Goal: Find specific page/section: Find specific page/section

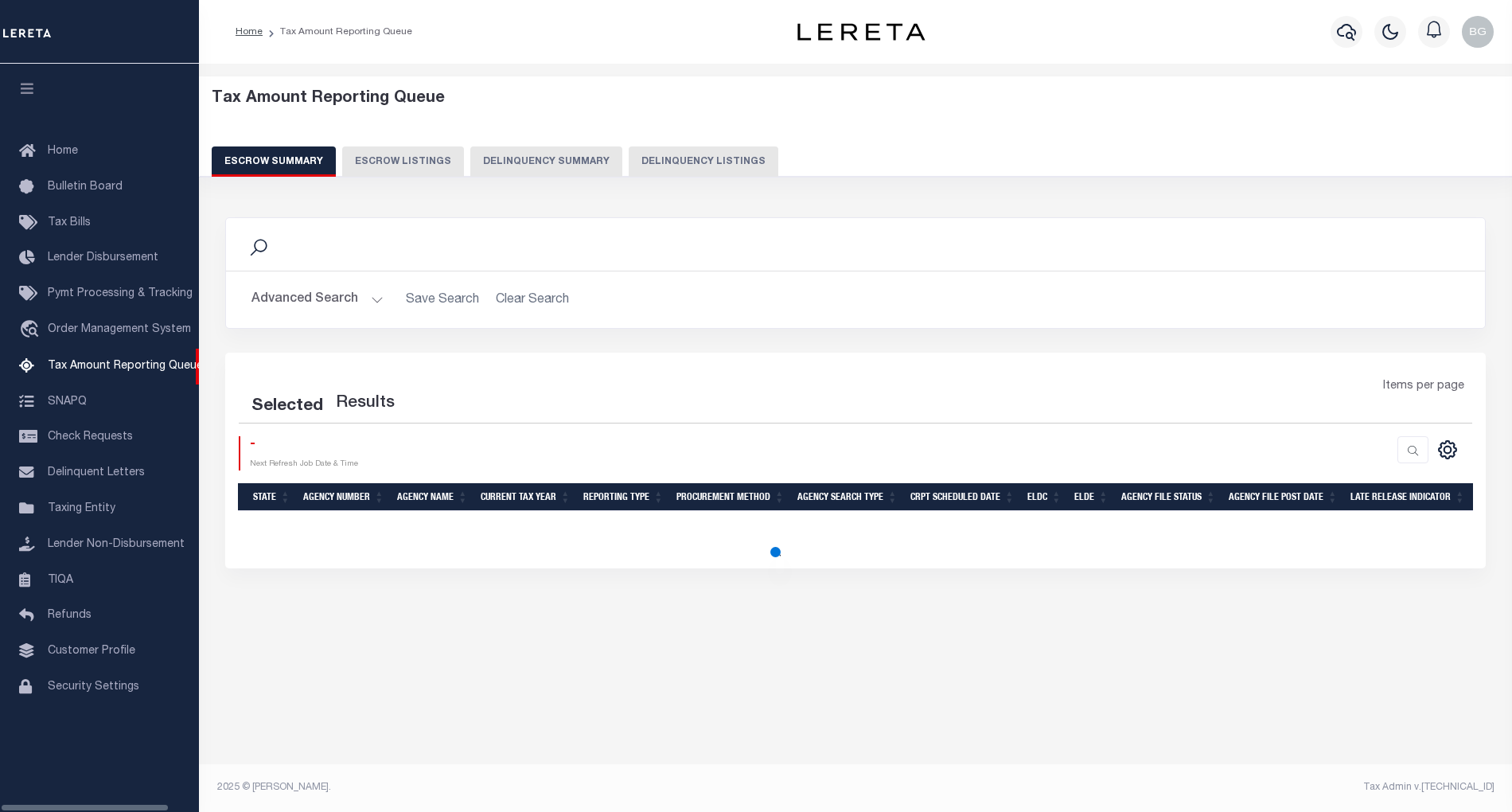
select select "100"
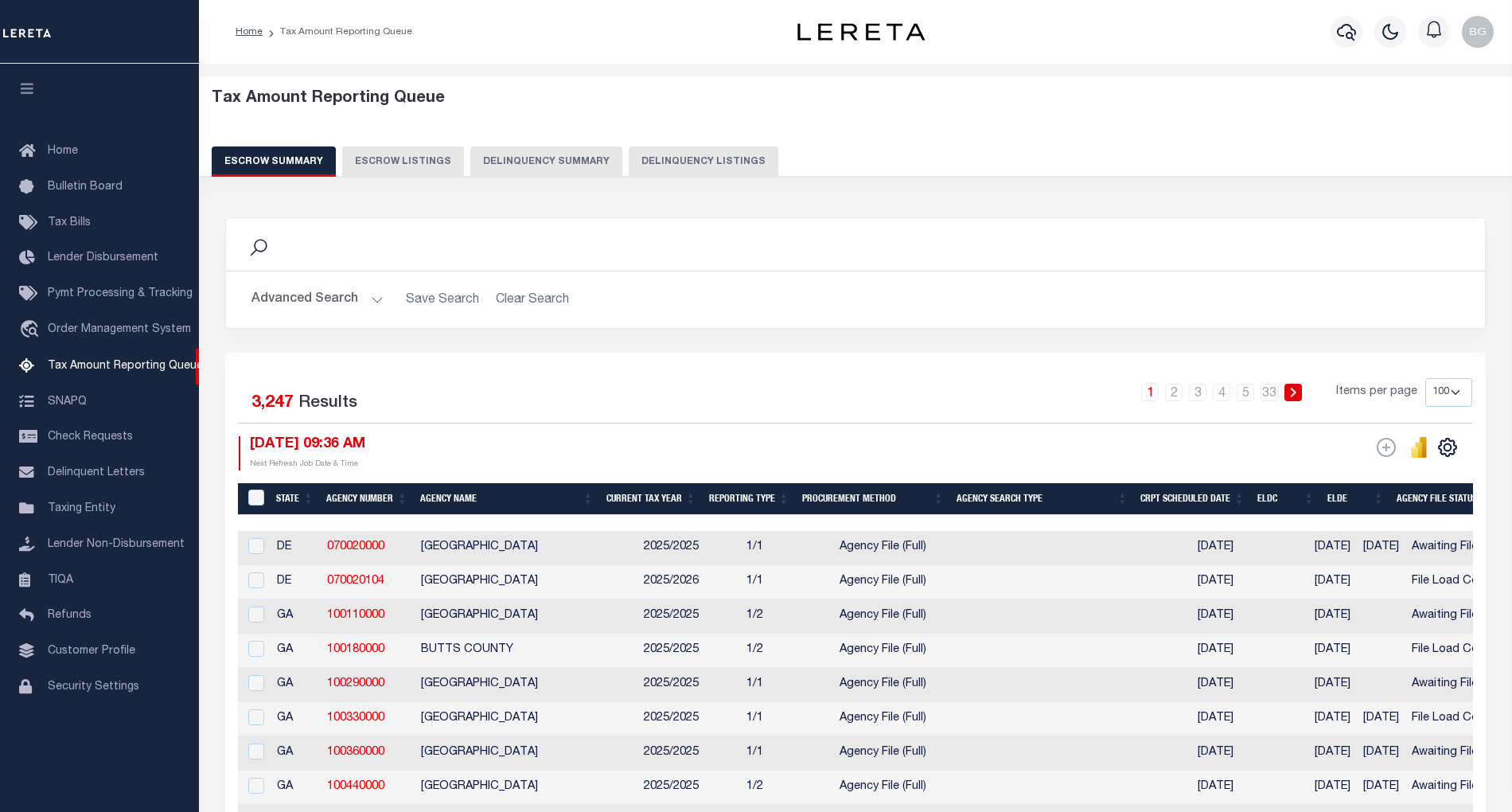
click at [699, 160] on button "Delinquency Listings" at bounding box center [704, 161] width 150 height 30
select select "100"
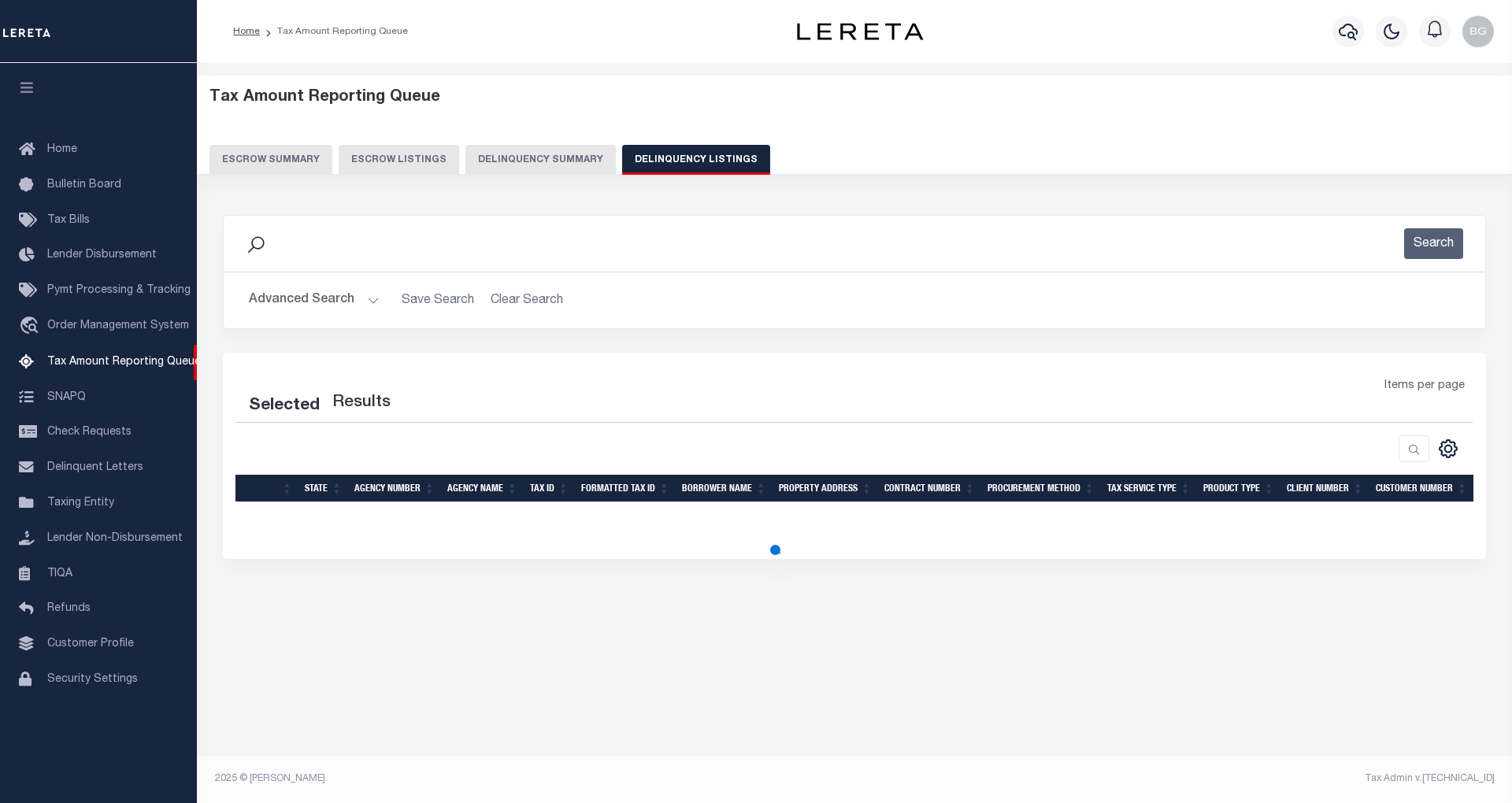
select select "100"
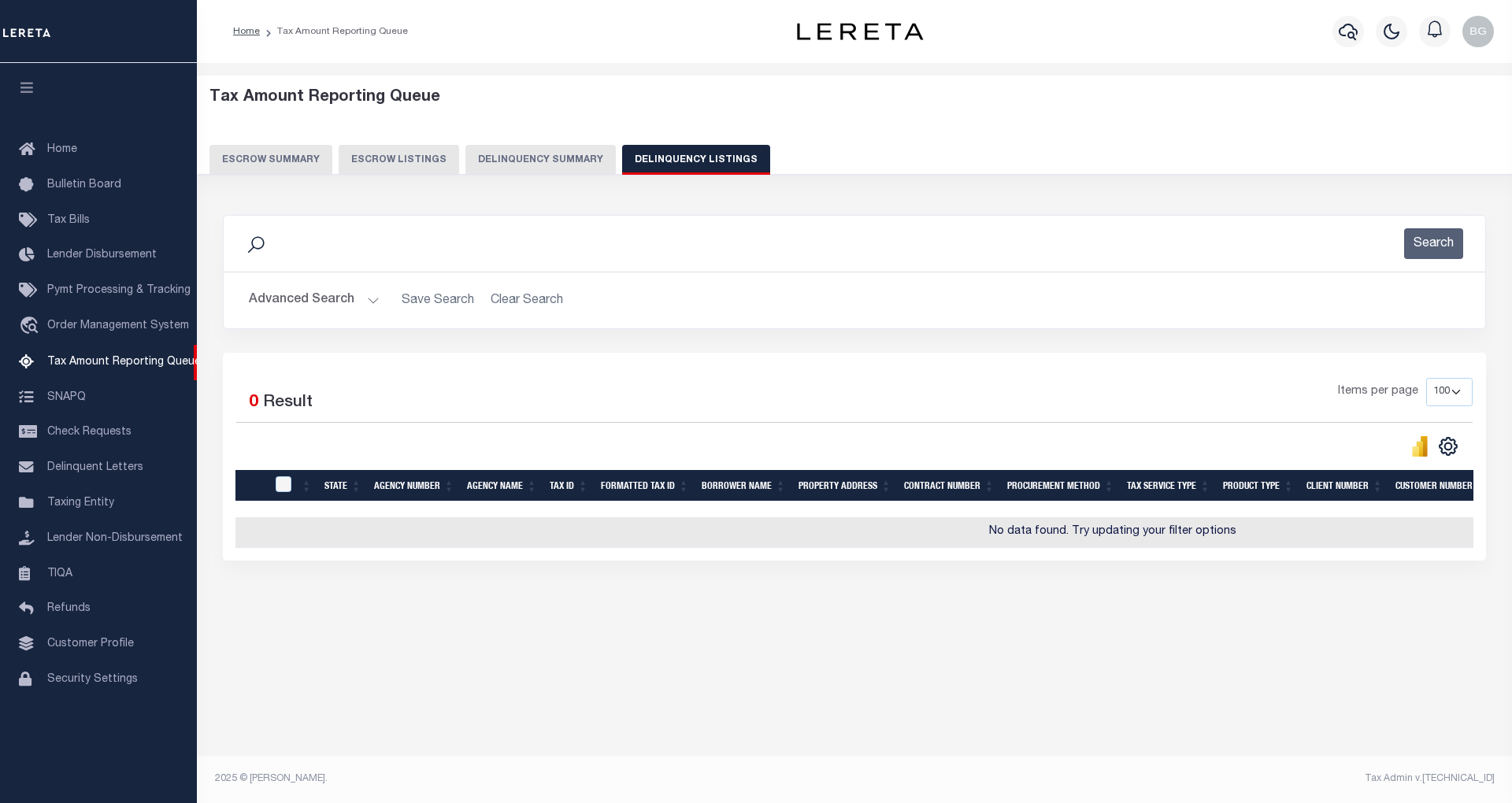
click at [372, 297] on button "Advanced Search" at bounding box center [314, 300] width 131 height 30
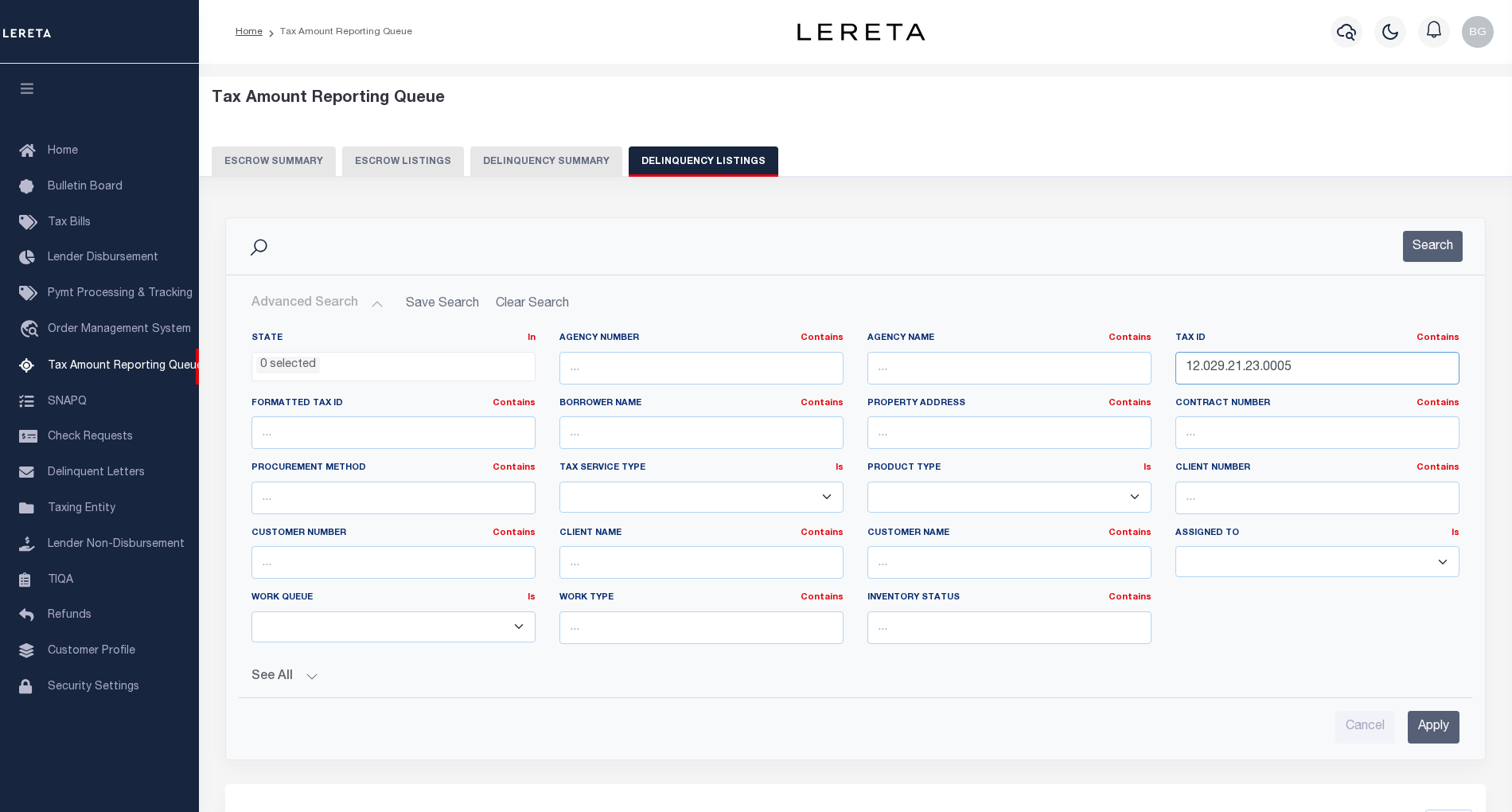
click at [1221, 357] on input "12.029.21.23.0005" at bounding box center [1318, 367] width 284 height 32
paste input "31.0002"
type input "12.029.21.31.0002"
click at [1431, 721] on input "Apply" at bounding box center [1434, 727] width 52 height 32
